Goal: Task Accomplishment & Management: Manage account settings

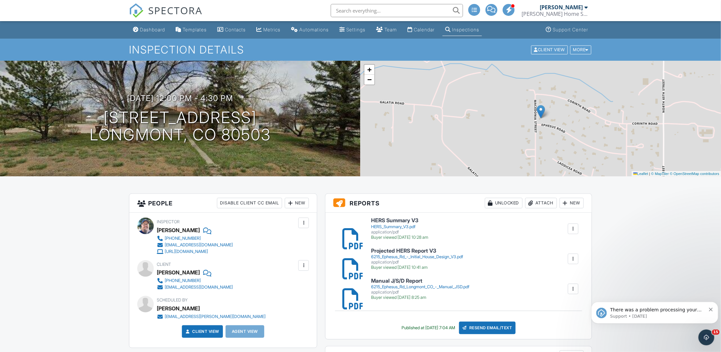
click at [433, 34] on link "Calendar" at bounding box center [421, 30] width 32 height 12
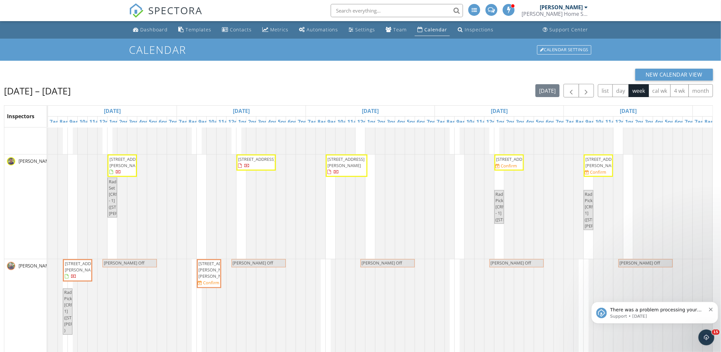
scroll to position [595, 0]
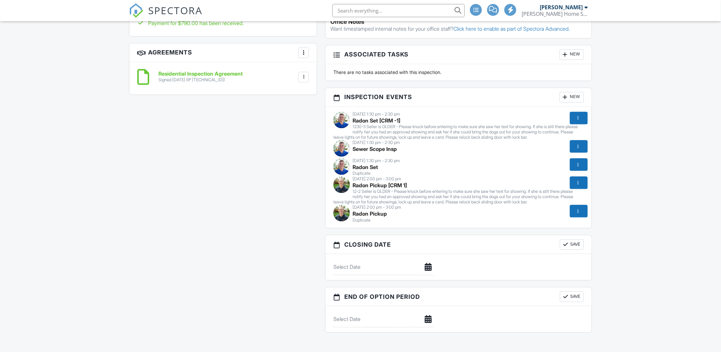
scroll to position [860, 0]
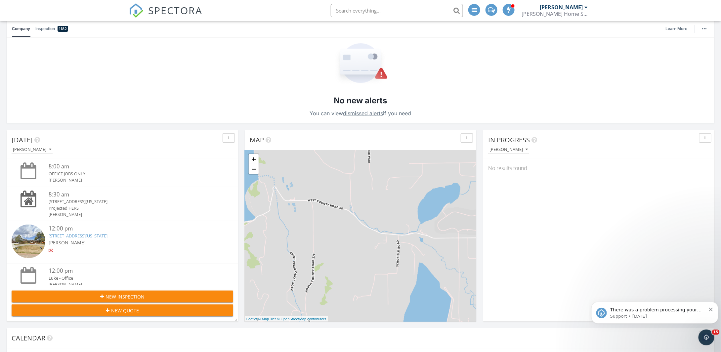
click at [112, 202] on div "4433 County Line Rd , Erie, Colorado 80516" at bounding box center [132, 202] width 166 height 6
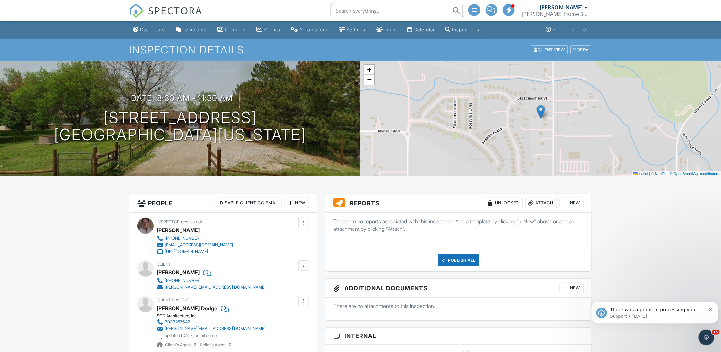
scroll to position [66, 0]
